Goal: Browse casually: Explore the website without a specific task or goal

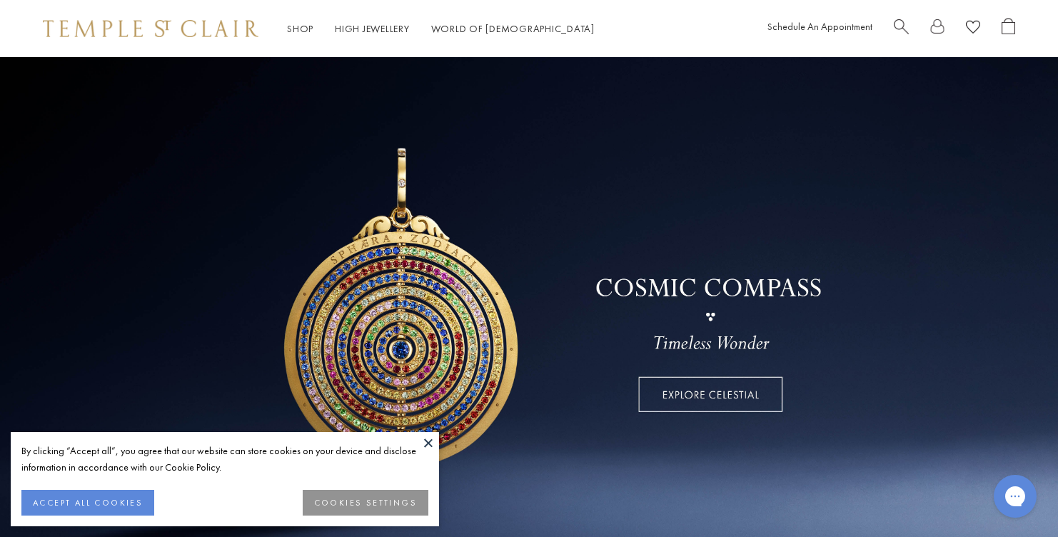
click at [428, 440] on button at bounding box center [428, 442] width 21 height 21
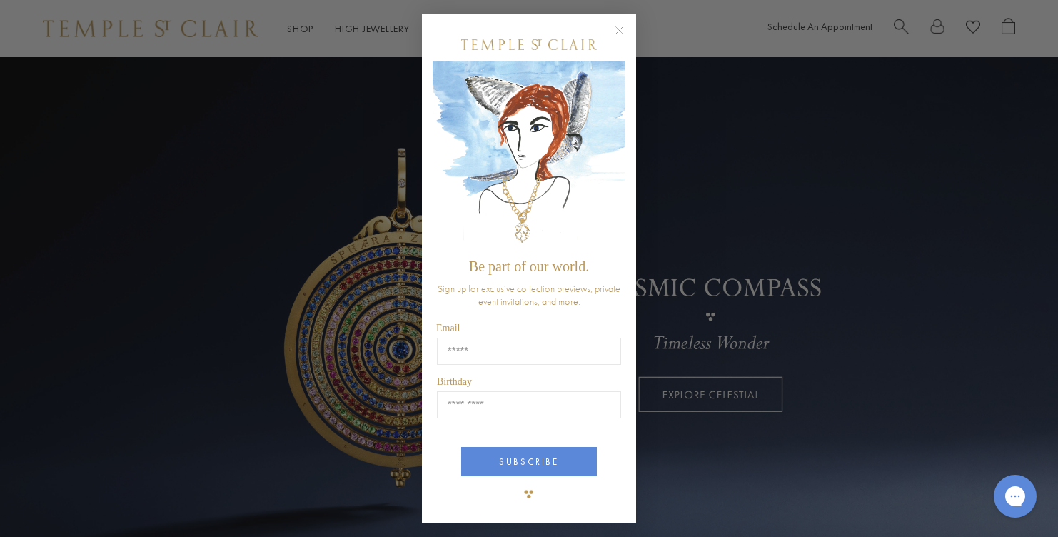
click at [622, 24] on circle "Close dialog" at bounding box center [619, 30] width 17 height 17
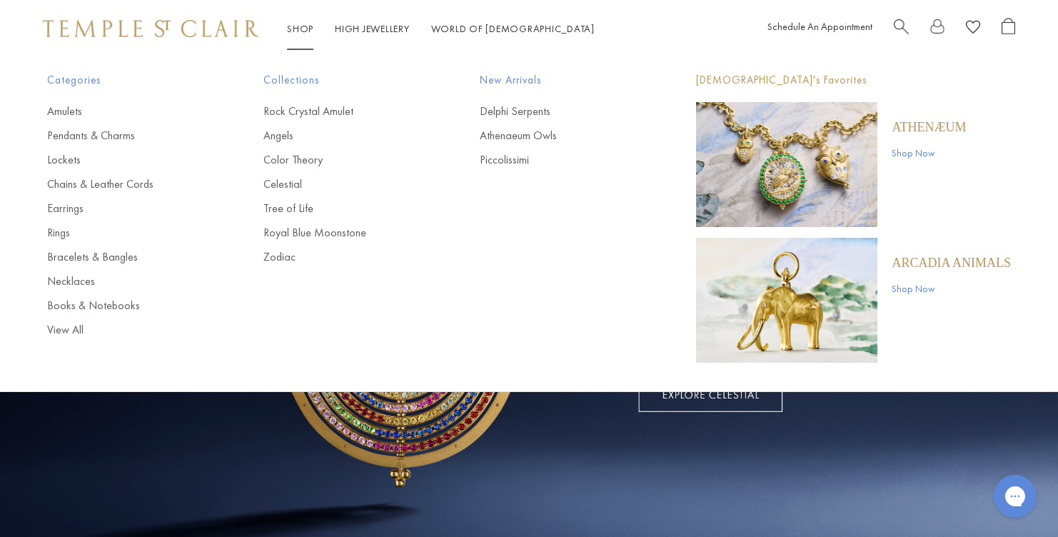
click at [774, 178] on img "Main navigation" at bounding box center [786, 164] width 181 height 125
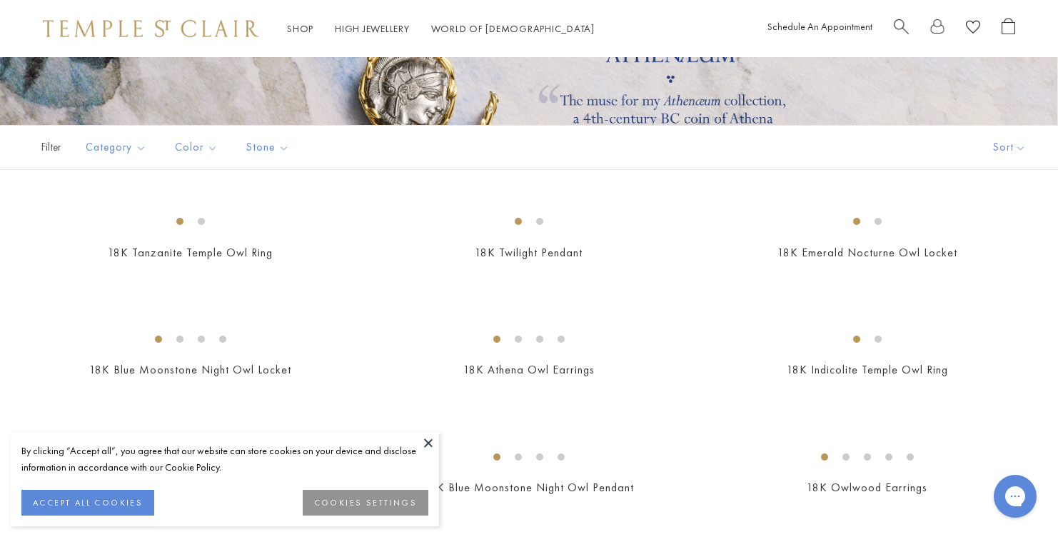
scroll to position [219, 0]
click at [391, 500] on button "COOKIES SETTINGS" at bounding box center [366, 503] width 126 height 26
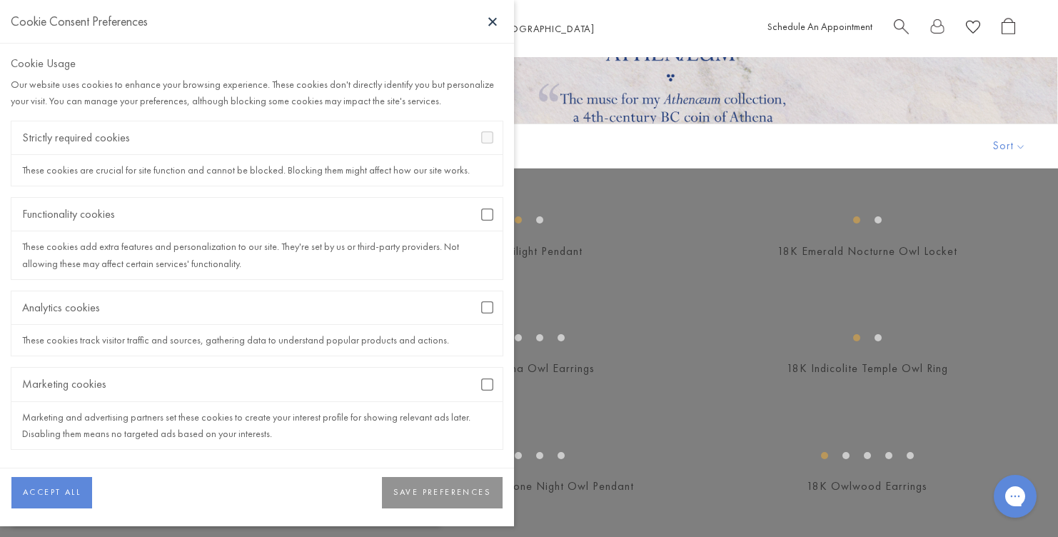
click at [480, 385] on div "Marketing cookies" at bounding box center [256, 385] width 491 height 34
click at [459, 489] on button "SAVE PREFERENCES" at bounding box center [442, 492] width 121 height 31
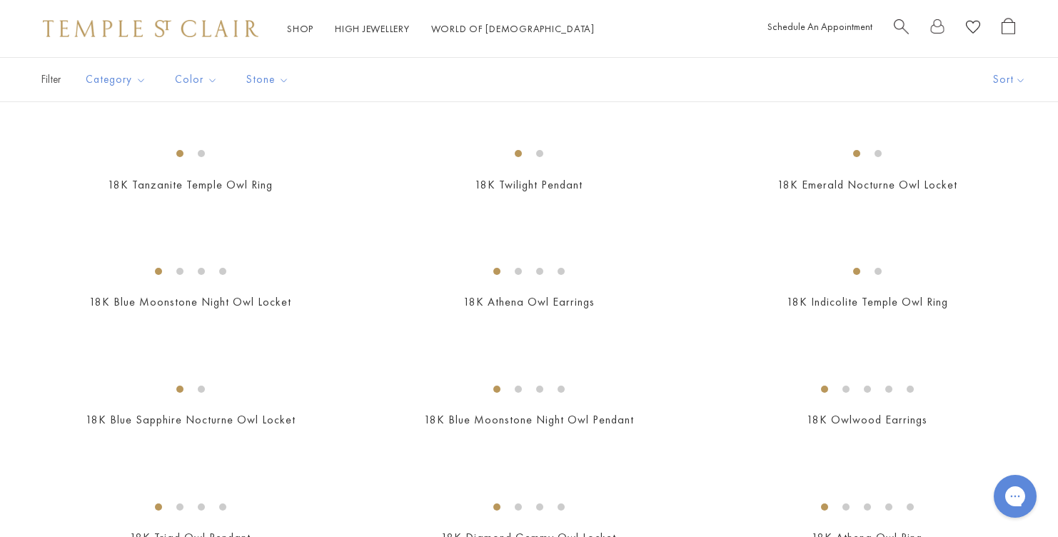
scroll to position [284, 0]
click at [0, 0] on img at bounding box center [0, 0] width 0 height 0
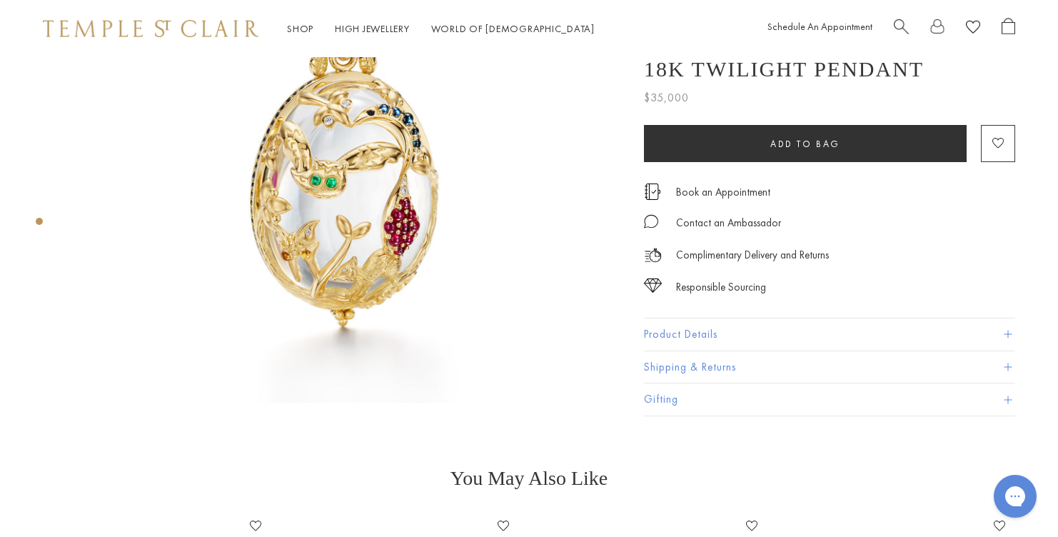
scroll to position [186, 0]
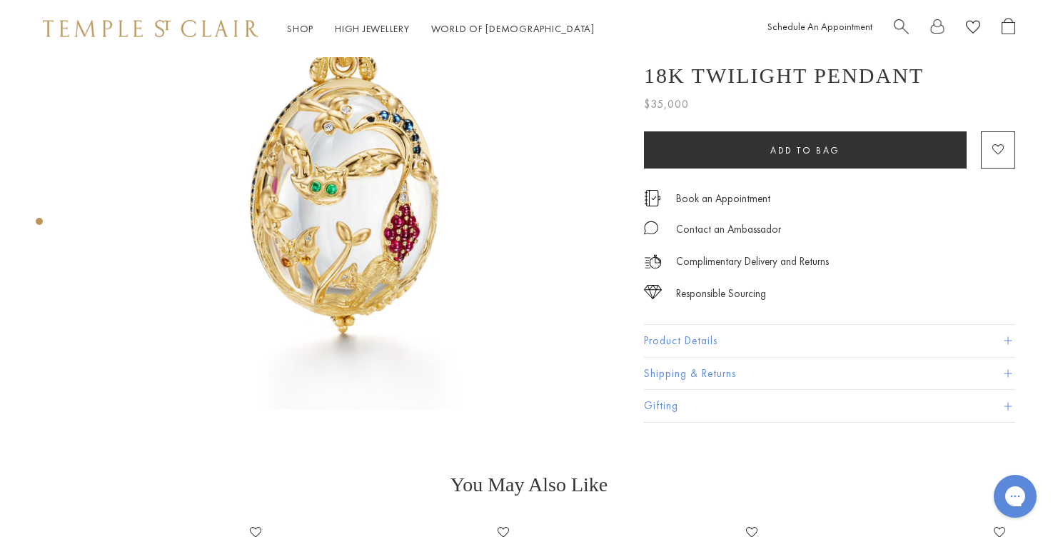
click at [660, 339] on button "Product Details" at bounding box center [829, 341] width 371 height 32
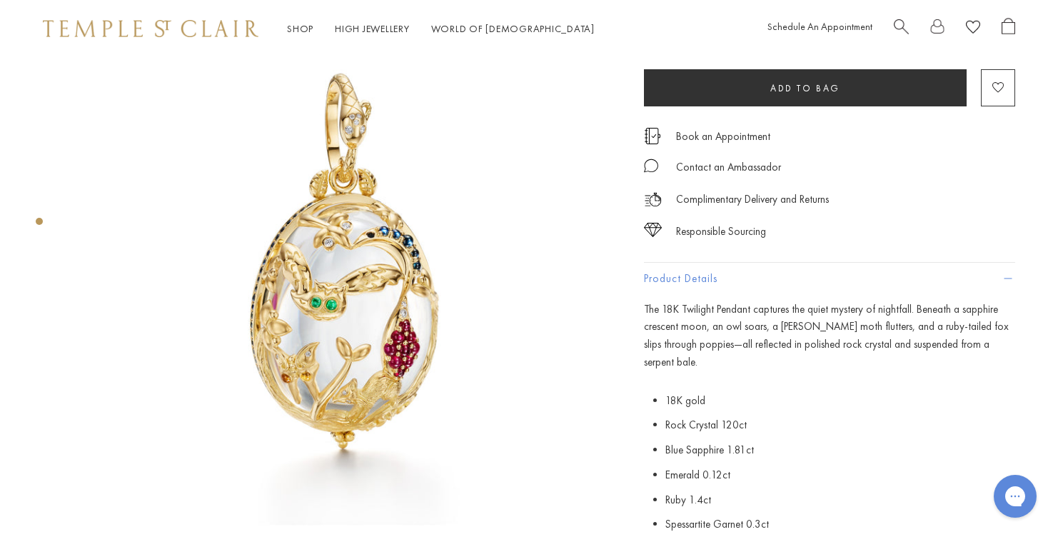
scroll to position [0, 0]
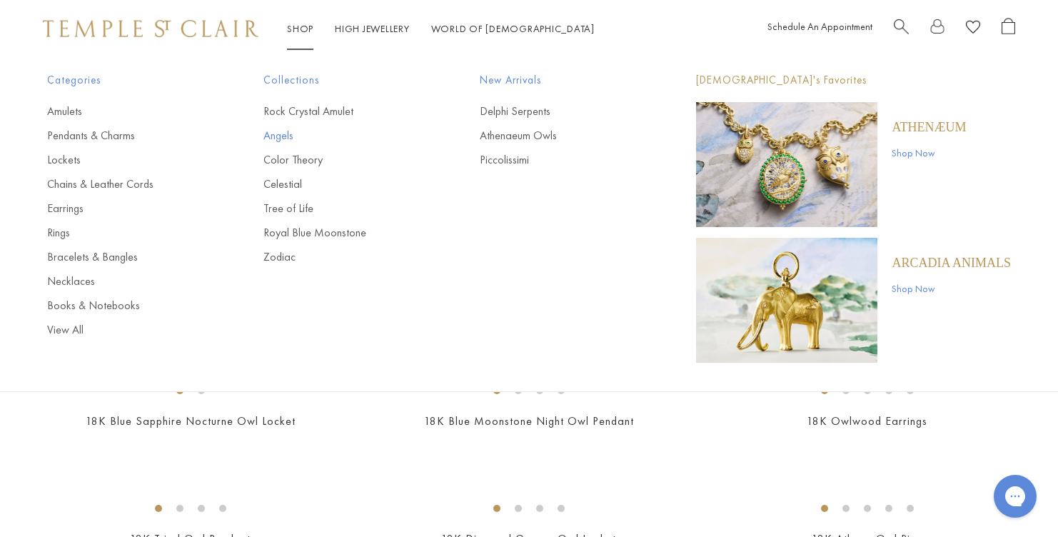
click at [281, 133] on link "Angels" at bounding box center [342, 136] width 159 height 16
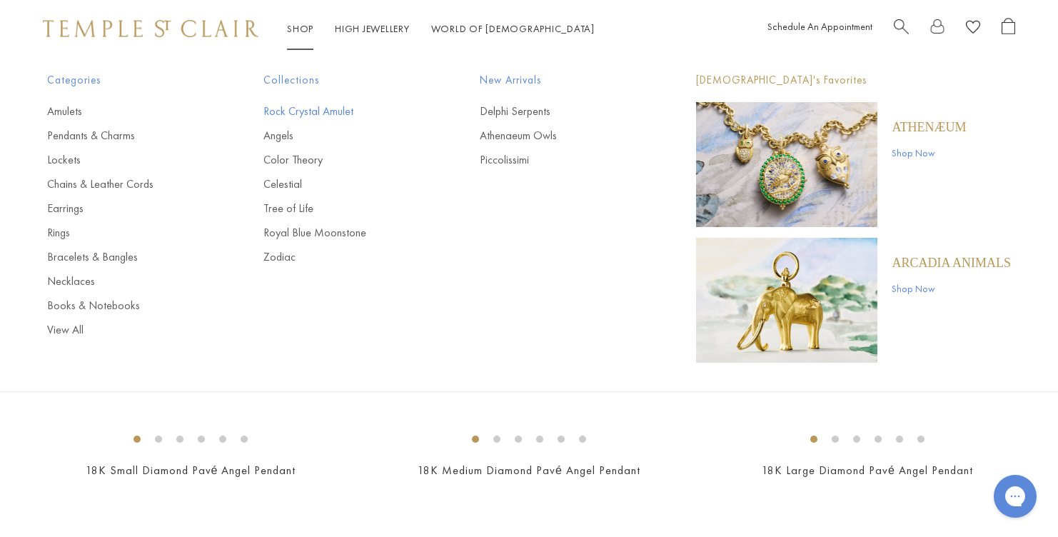
click at [312, 113] on link "Rock Crystal Amulet" at bounding box center [342, 112] width 159 height 16
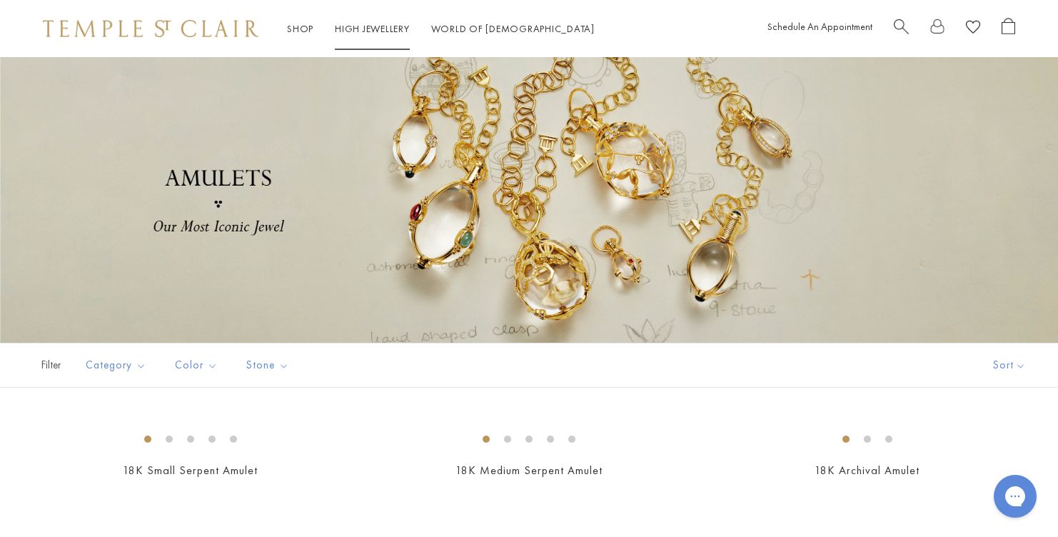
click at [368, 25] on link "High Jewellery High Jewellery" at bounding box center [372, 28] width 75 height 13
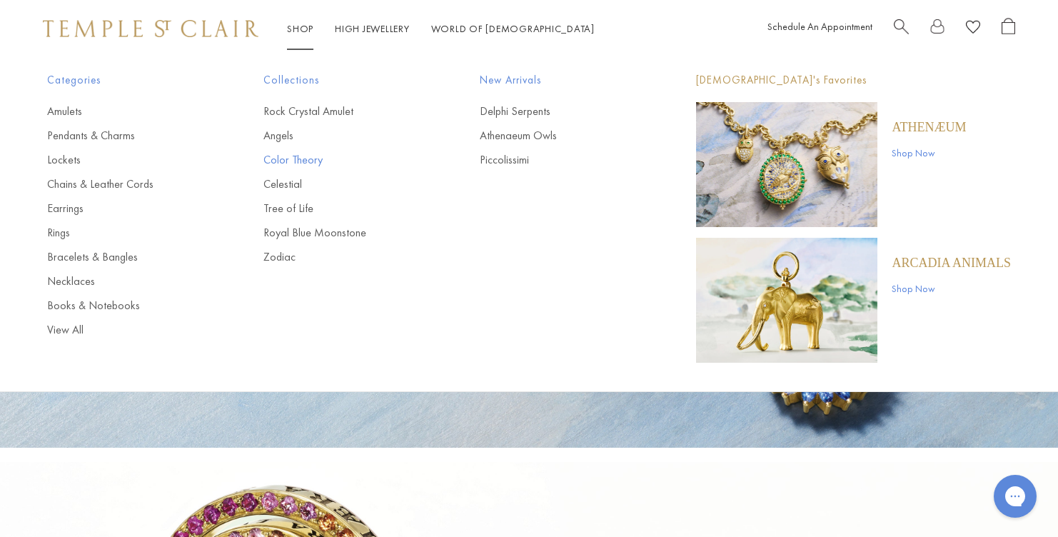
click at [310, 161] on link "Color Theory" at bounding box center [342, 160] width 159 height 16
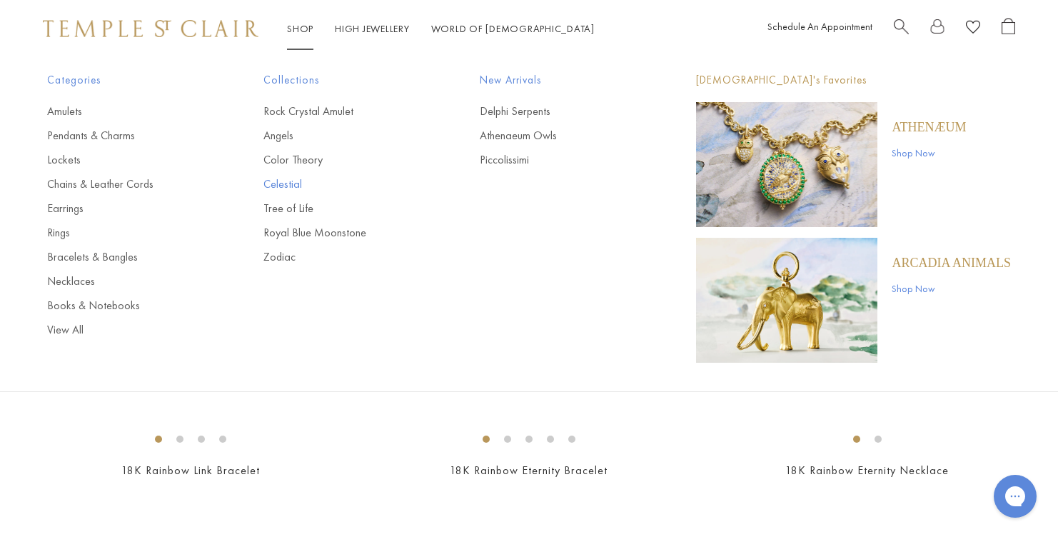
click at [283, 183] on link "Celestial" at bounding box center [342, 184] width 159 height 16
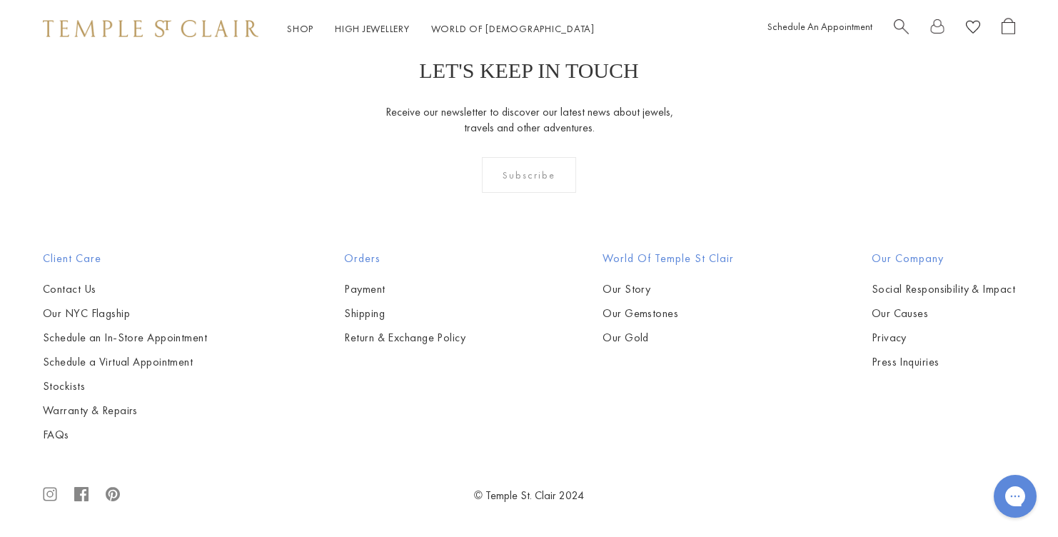
scroll to position [6124, 0]
